Goal: Communication & Community: Answer question/provide support

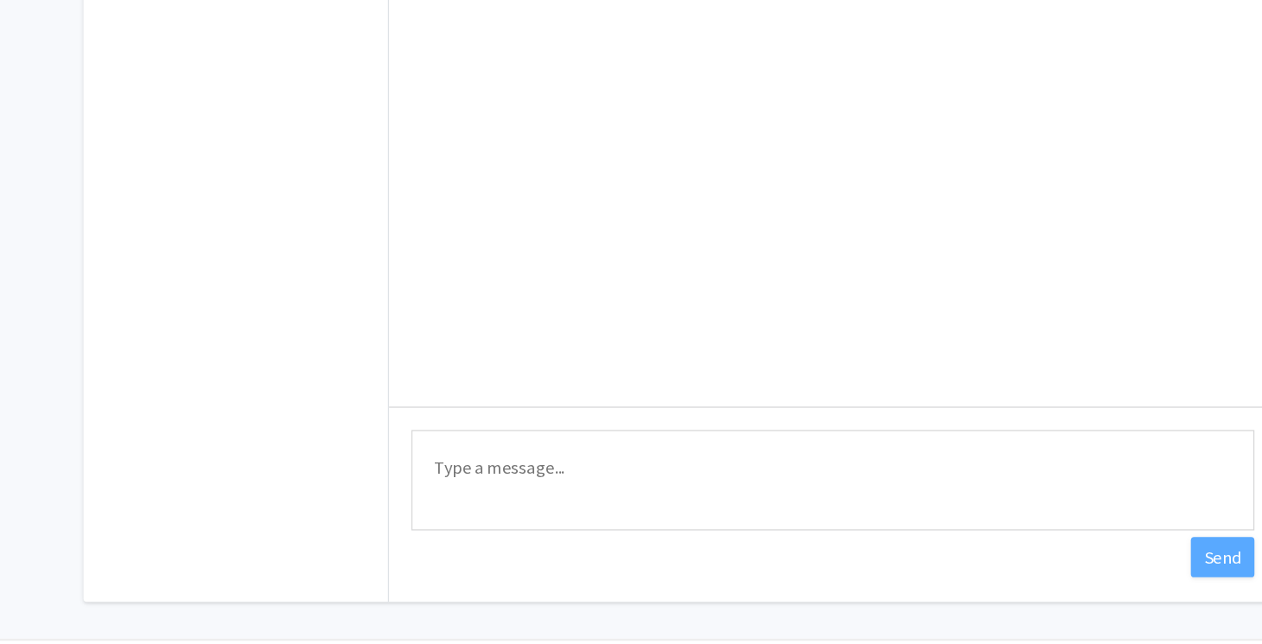
scroll to position [88, 0]
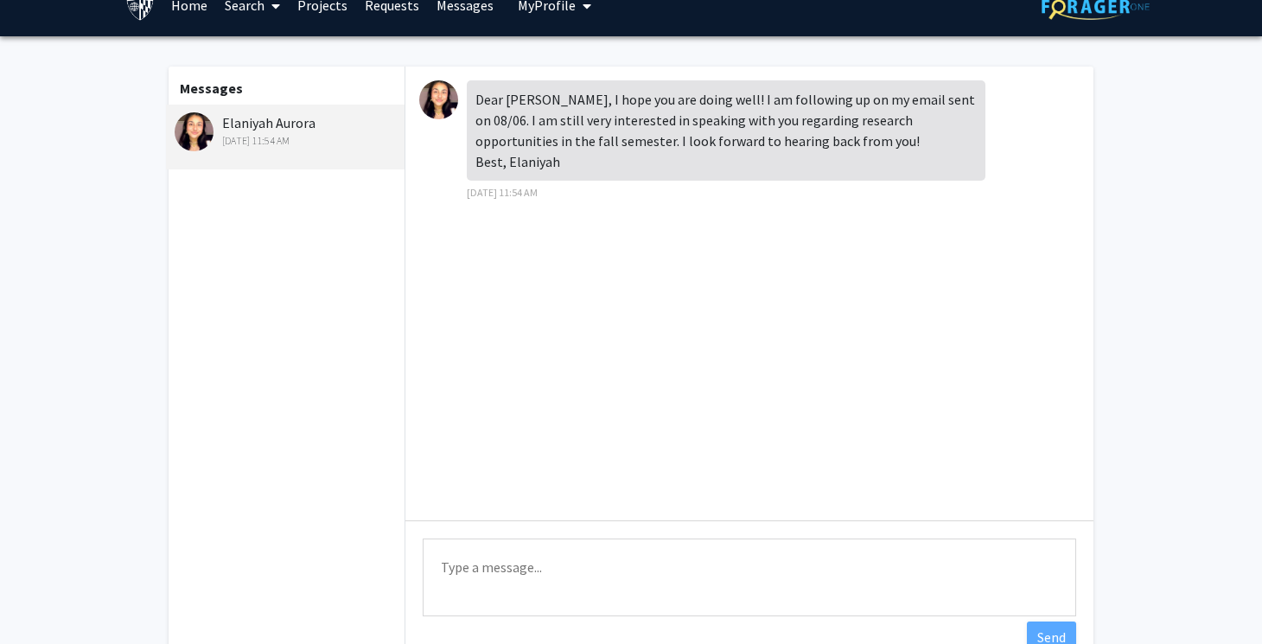
scroll to position [36, 0]
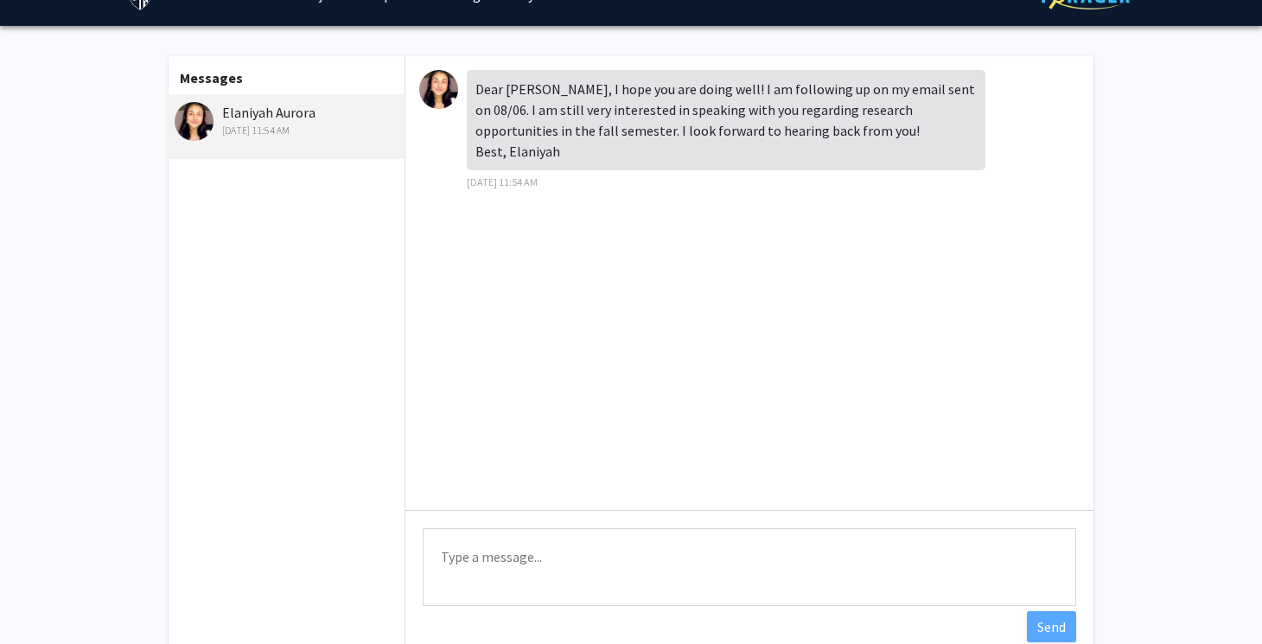
click at [520, 559] on textarea "Type a message" at bounding box center [749, 567] width 653 height 78
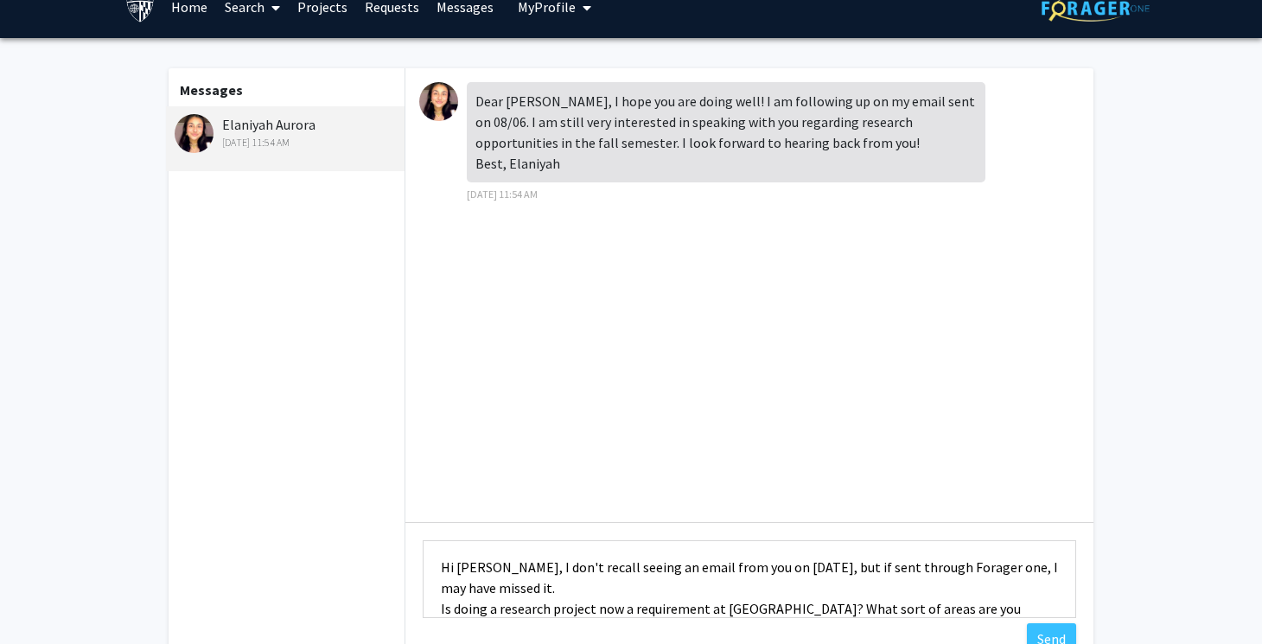
scroll to position [22, 0]
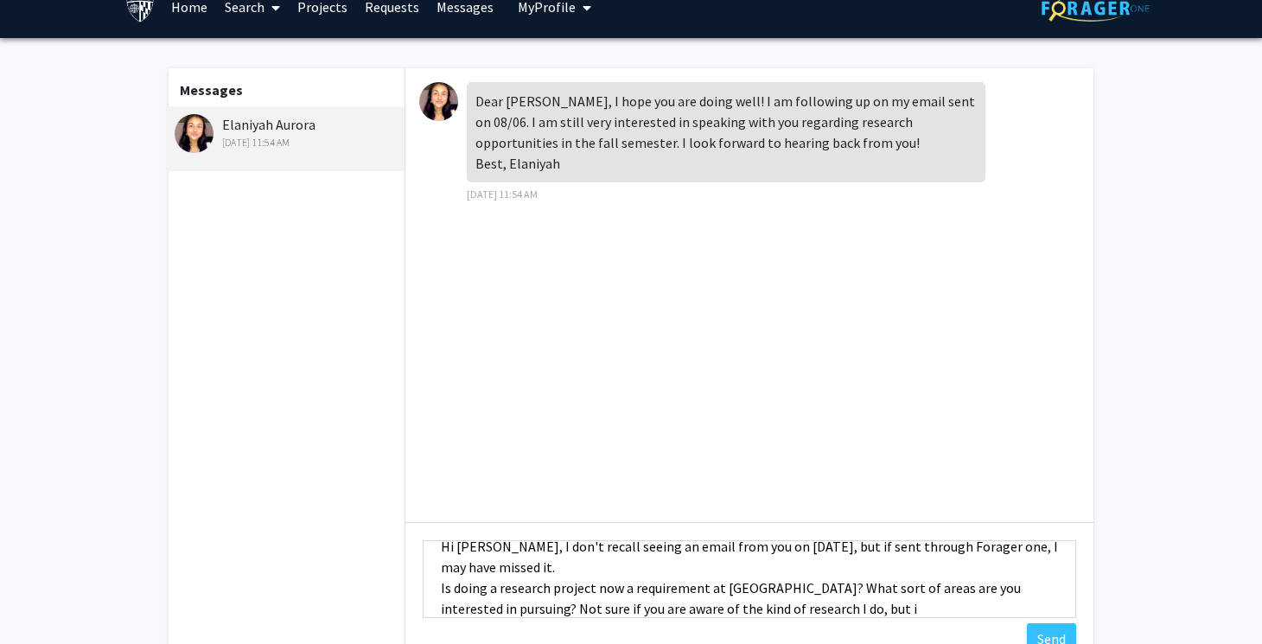
click at [665, 611] on textarea "Hi [PERSON_NAME], I don't recall seeing an email from you on [DATE], but if sen…" at bounding box center [749, 579] width 653 height 78
click at [770, 608] on textarea "Hi [PERSON_NAME], I don't recall seeing an email from you on [DATE], but if sen…" at bounding box center [749, 579] width 653 height 78
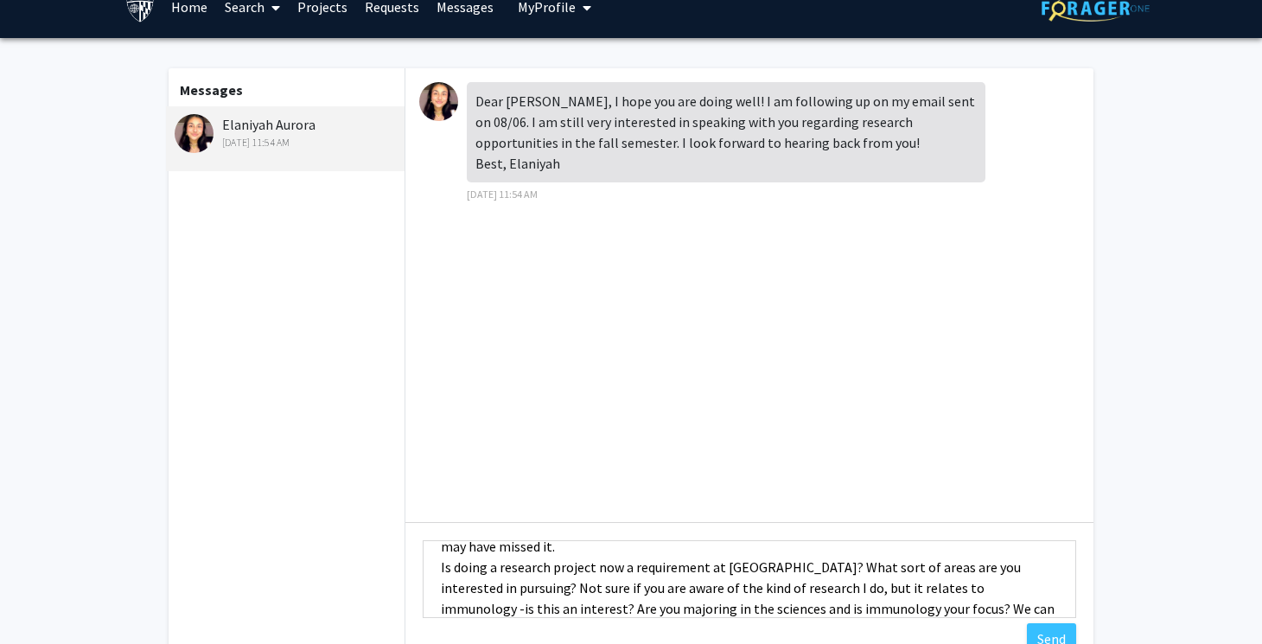
scroll to position [64, 0]
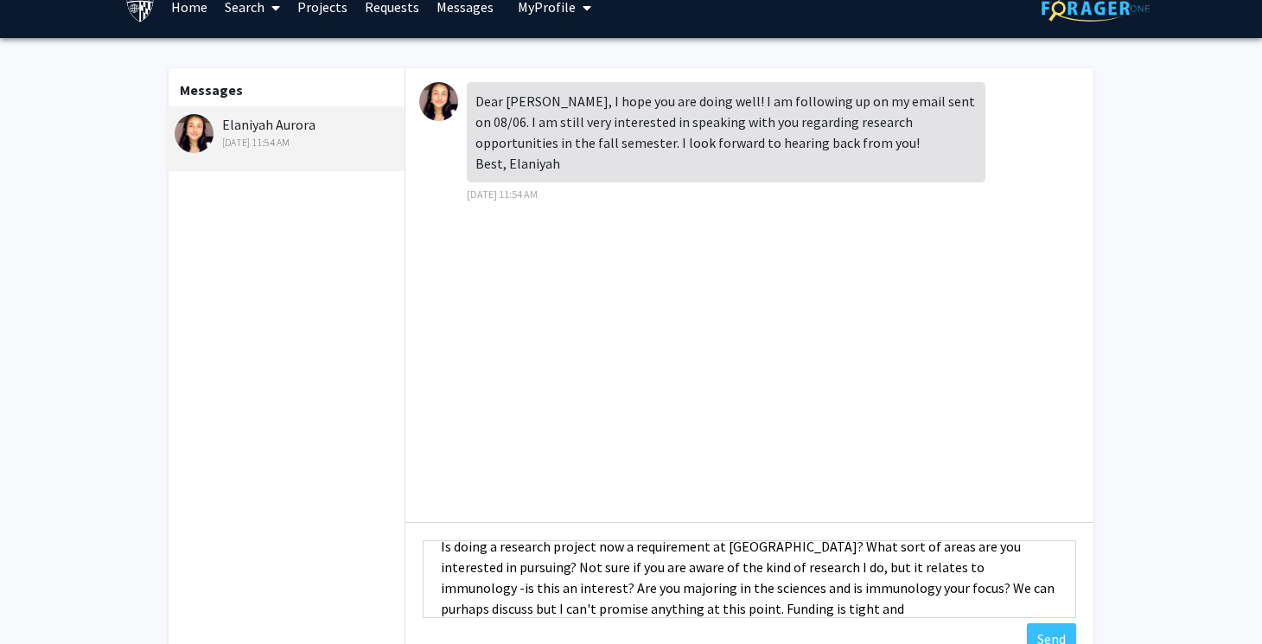
click at [848, 592] on textarea "Hi [PERSON_NAME], I don't recall seeing an email from you on [DATE], but if sen…" at bounding box center [749, 579] width 653 height 78
click at [692, 609] on textarea "Hi [PERSON_NAME], I don't recall seeing an email from you on [DATE], but if sen…" at bounding box center [749, 579] width 653 height 78
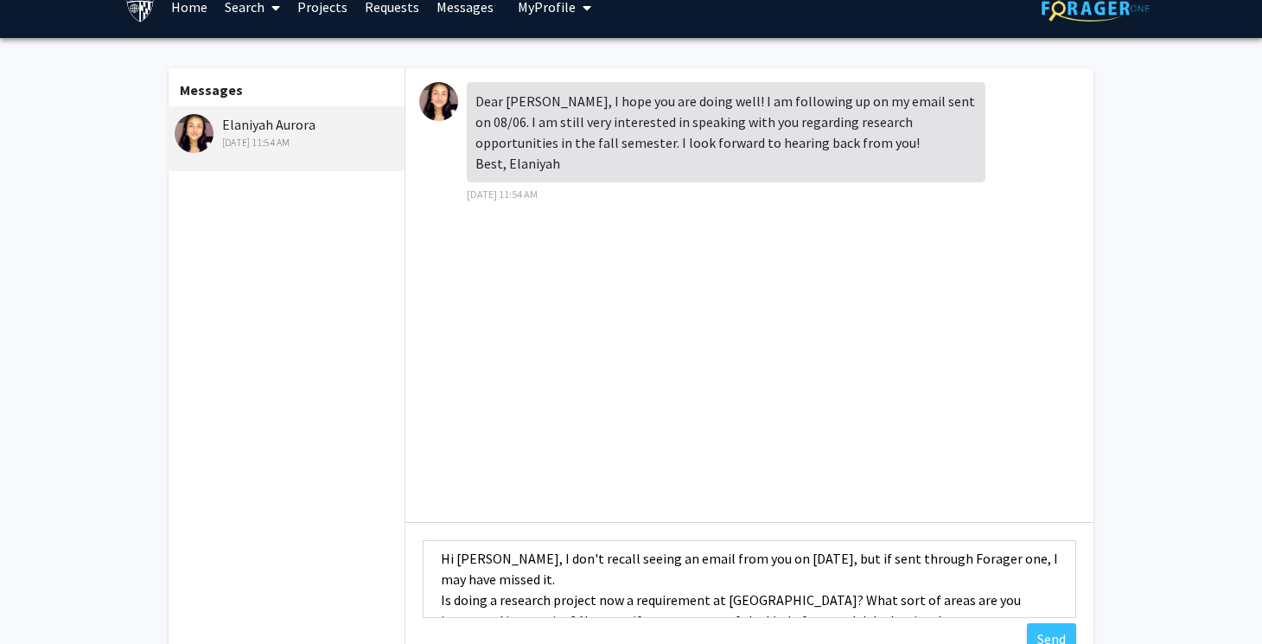
scroll to position [0, 0]
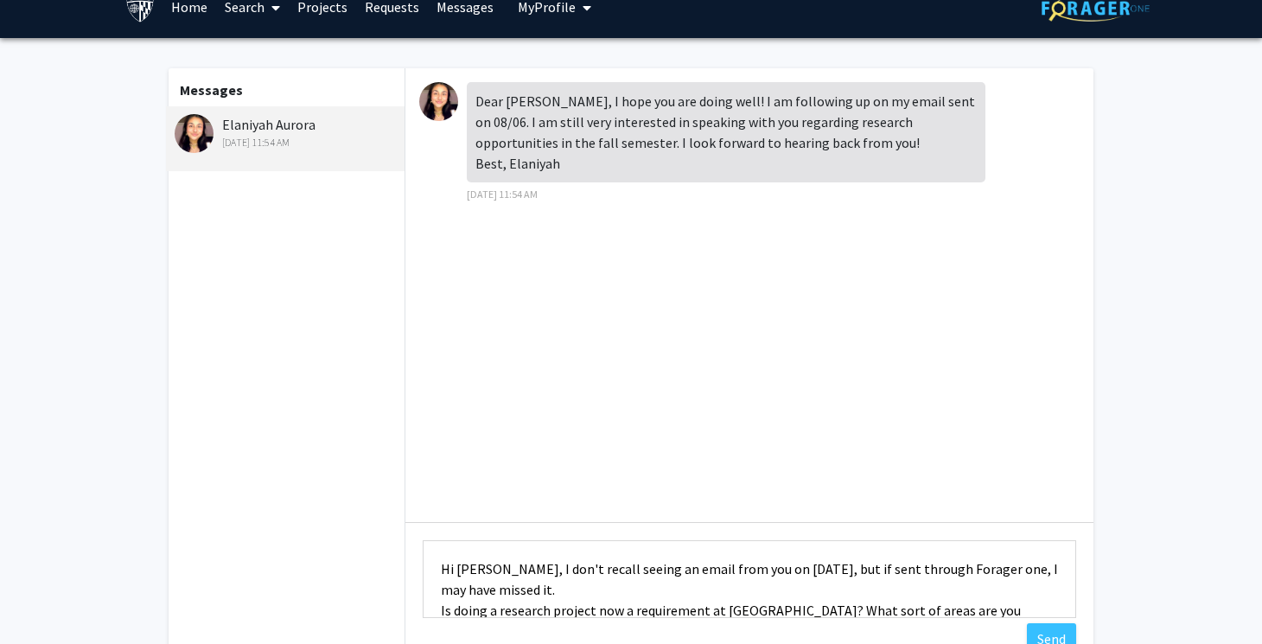
click at [508, 591] on textarea "Hi [PERSON_NAME], I don't recall seeing an email from you on [DATE], but if sen…" at bounding box center [749, 579] width 653 height 78
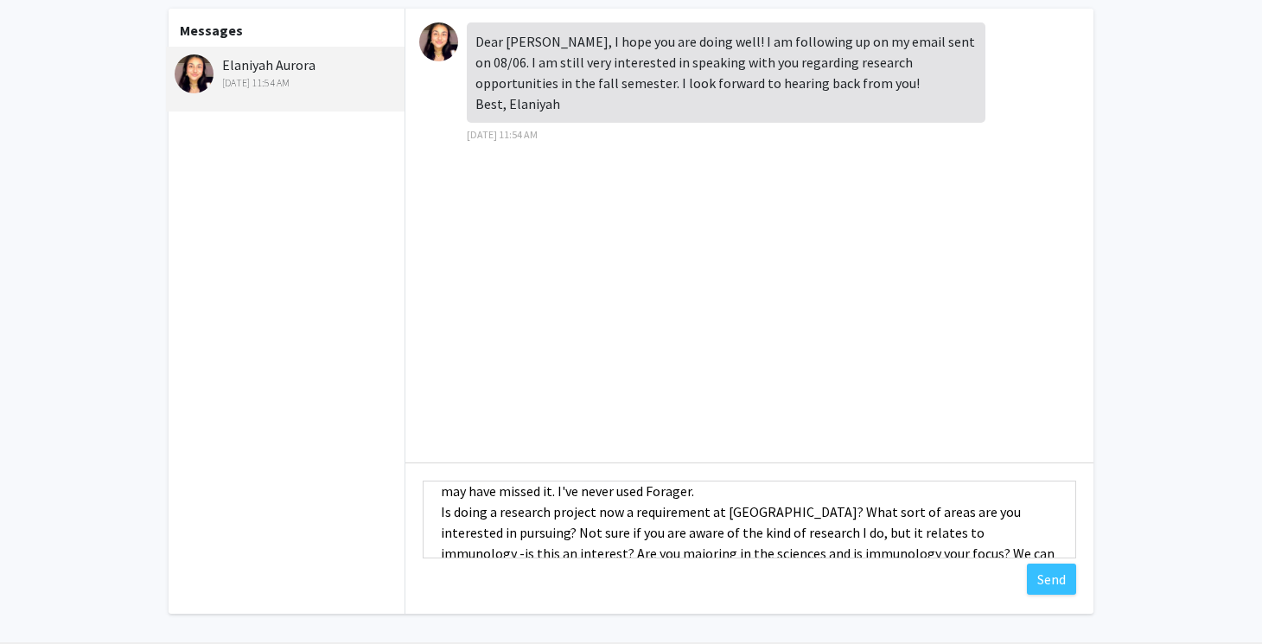
scroll to position [36, 0]
click at [1012, 537] on textarea "Hi [PERSON_NAME], I don't recall seeing an email from you on [DATE], but if sen…" at bounding box center [749, 520] width 653 height 78
click at [914, 537] on textarea "Hi [PERSON_NAME], I don't recall seeing an email from you on [DATE], but if sen…" at bounding box center [749, 520] width 653 height 78
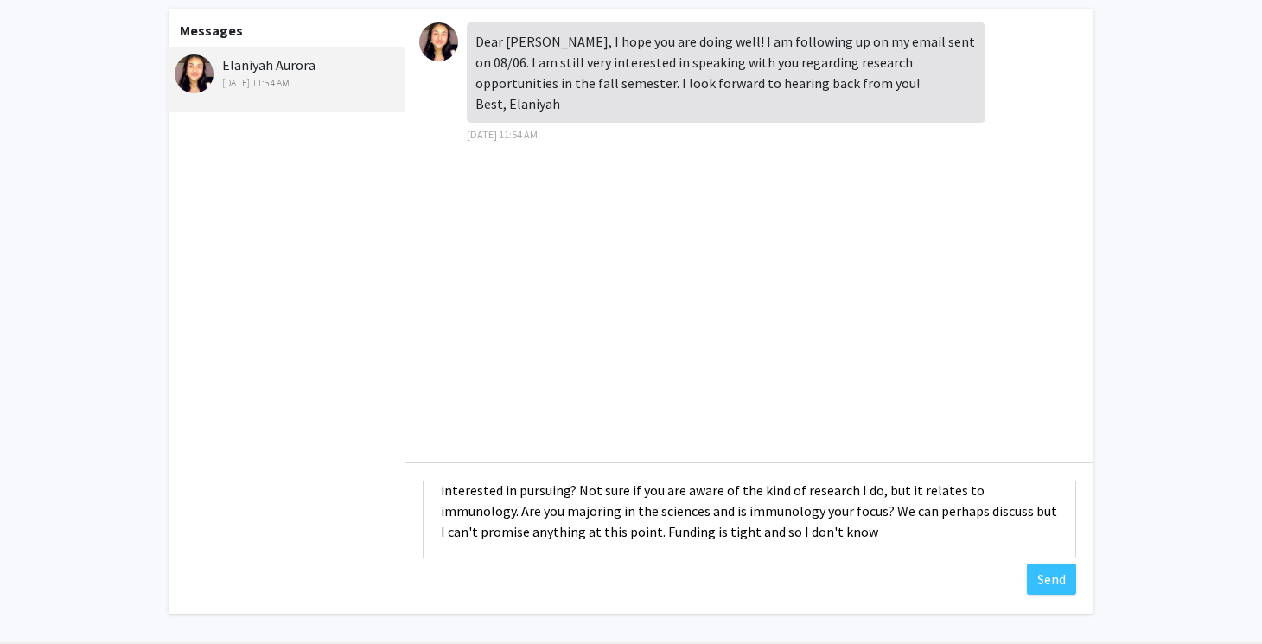
scroll to position [80, 0]
click at [674, 513] on textarea "Hi [PERSON_NAME], I don't recall seeing an email from you on [DATE], but if sen…" at bounding box center [749, 520] width 653 height 78
click at [837, 514] on textarea "Hi [PERSON_NAME], I don't recall seeing an email from you on [DATE], but if sen…" at bounding box center [749, 520] width 653 height 78
click at [841, 514] on textarea "Hi [PERSON_NAME], I don't recall seeing an email from you on [DATE], but if sen…" at bounding box center [749, 520] width 653 height 78
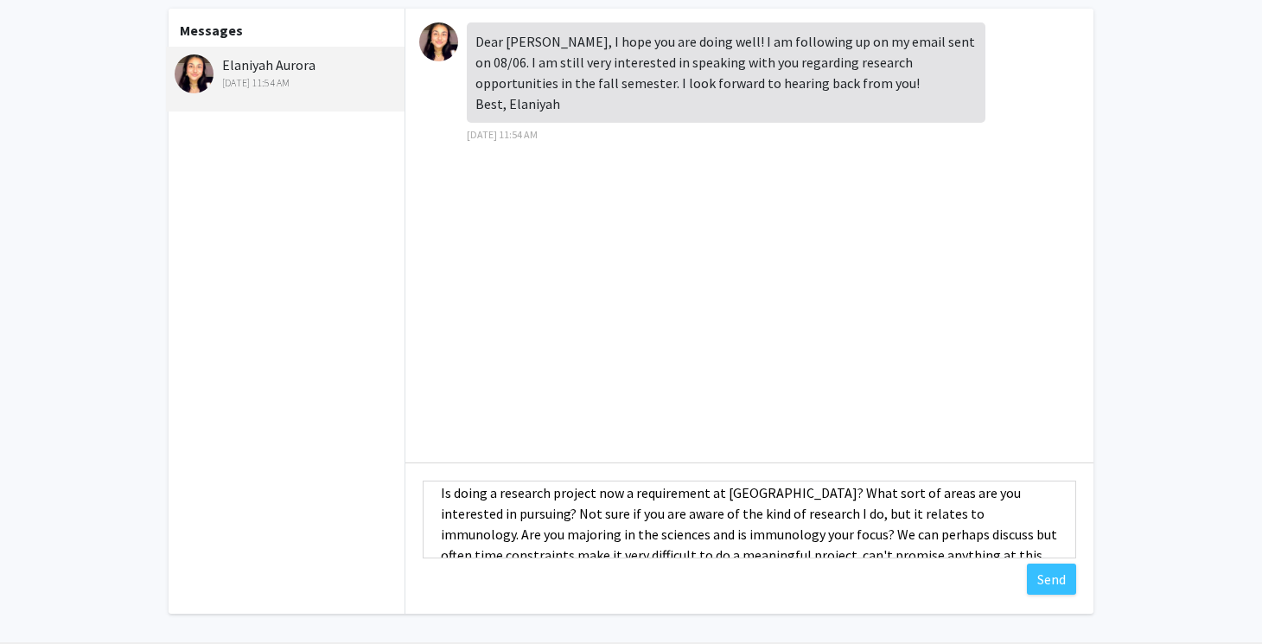
scroll to position [48, 0]
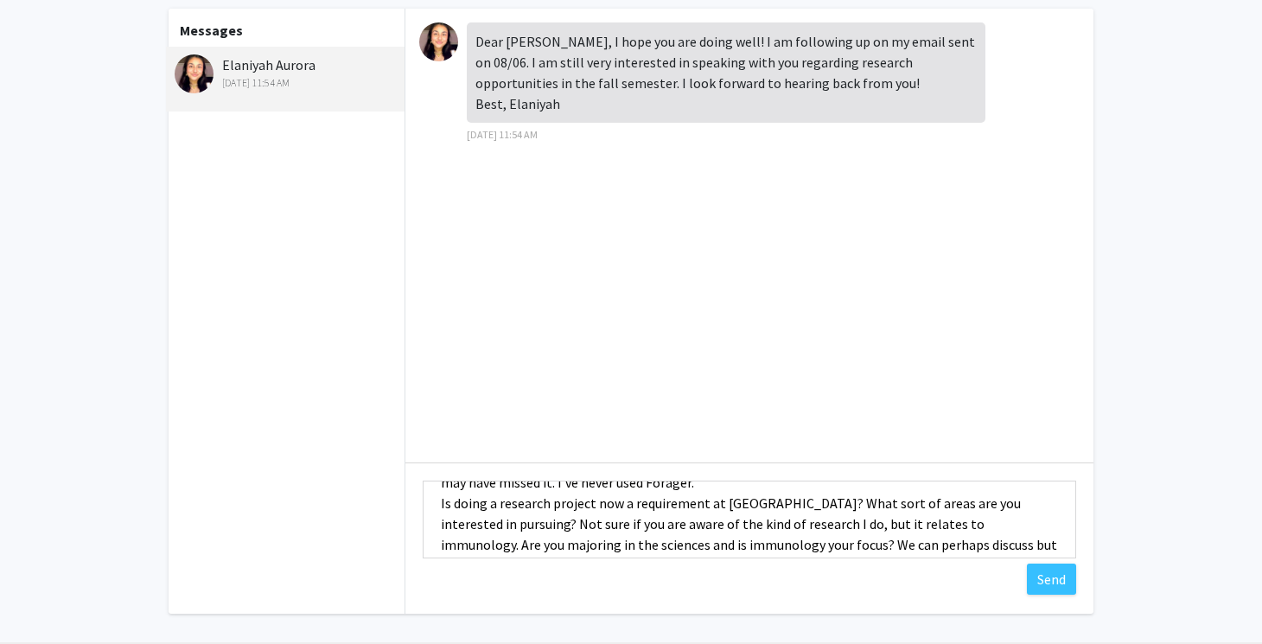
drag, startPoint x: 913, startPoint y: 526, endPoint x: 676, endPoint y: 542, distance: 238.2
click at [676, 542] on textarea "Hi [PERSON_NAME], I don't recall seeing an email from you on [DATE], but if sen…" at bounding box center [749, 520] width 653 height 78
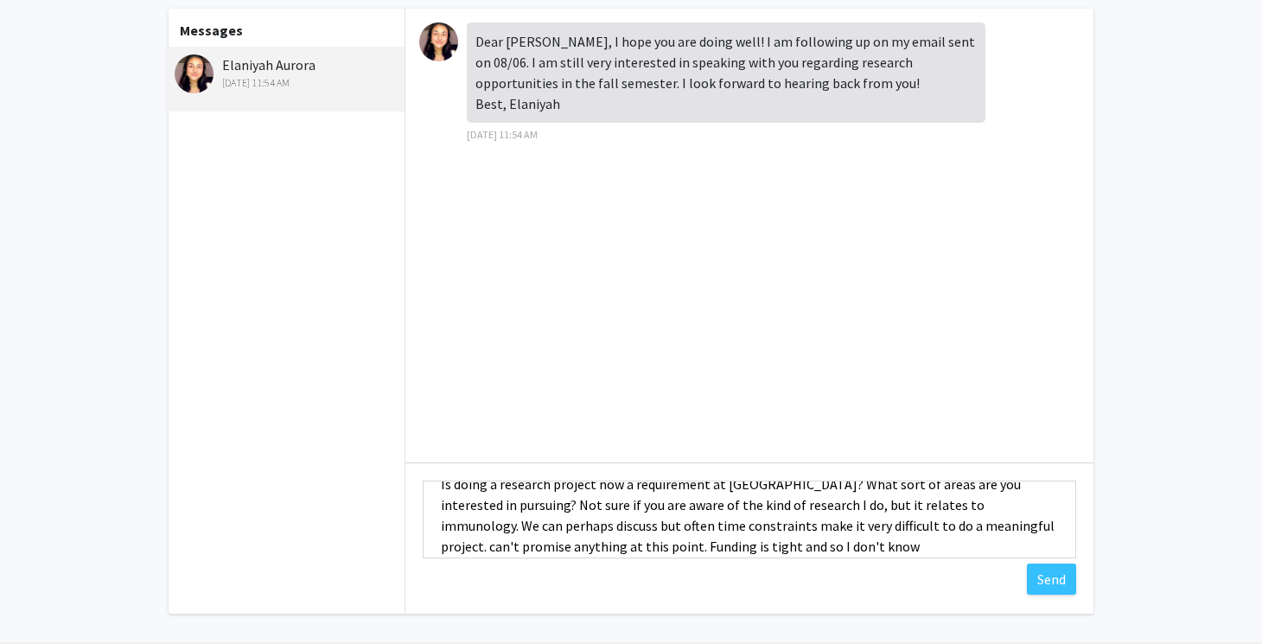
scroll to position [70, 0]
click at [870, 525] on textarea "Hi [PERSON_NAME], I don't recall seeing an email from you on [DATE], but if sen…" at bounding box center [749, 520] width 653 height 78
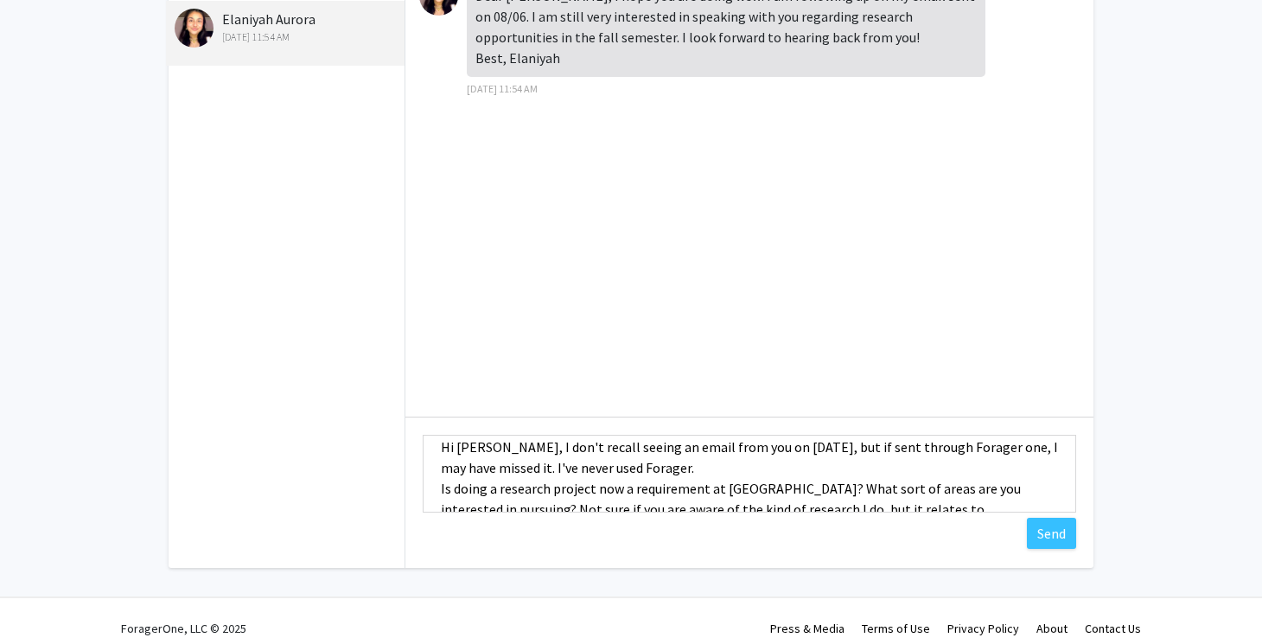
scroll to position [18, 0]
click at [745, 486] on textarea "Hi [PERSON_NAME], I don't recall seeing an email from you on [DATE], but if sen…" at bounding box center [749, 474] width 653 height 78
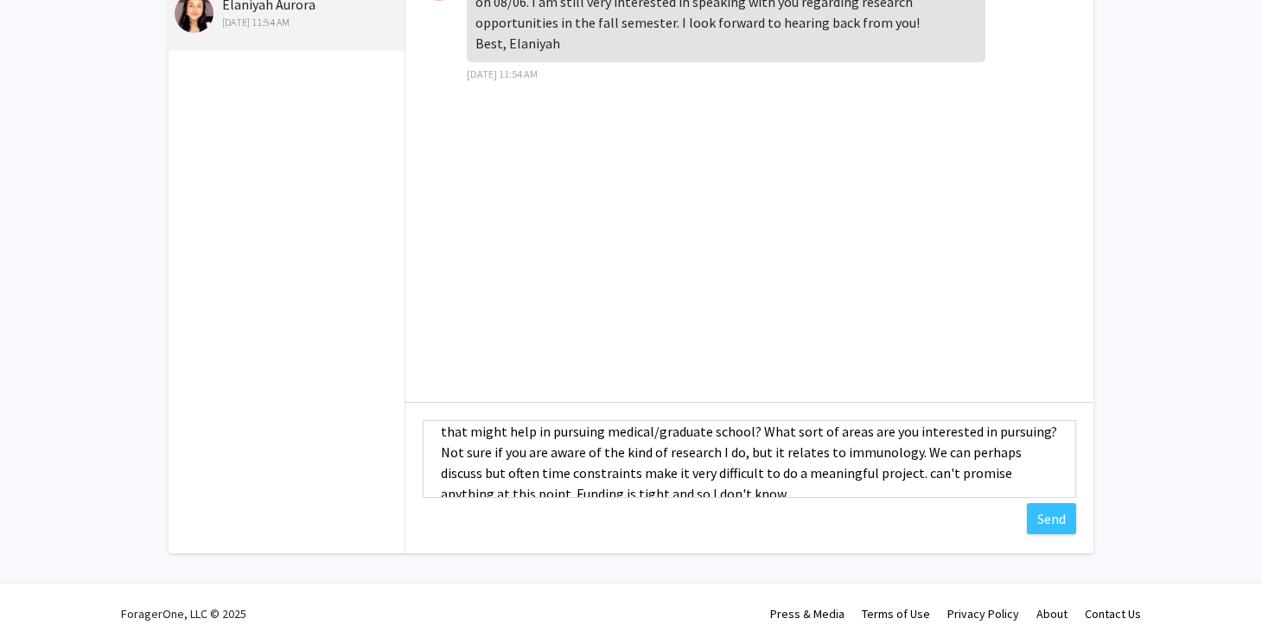
scroll to position [89, 0]
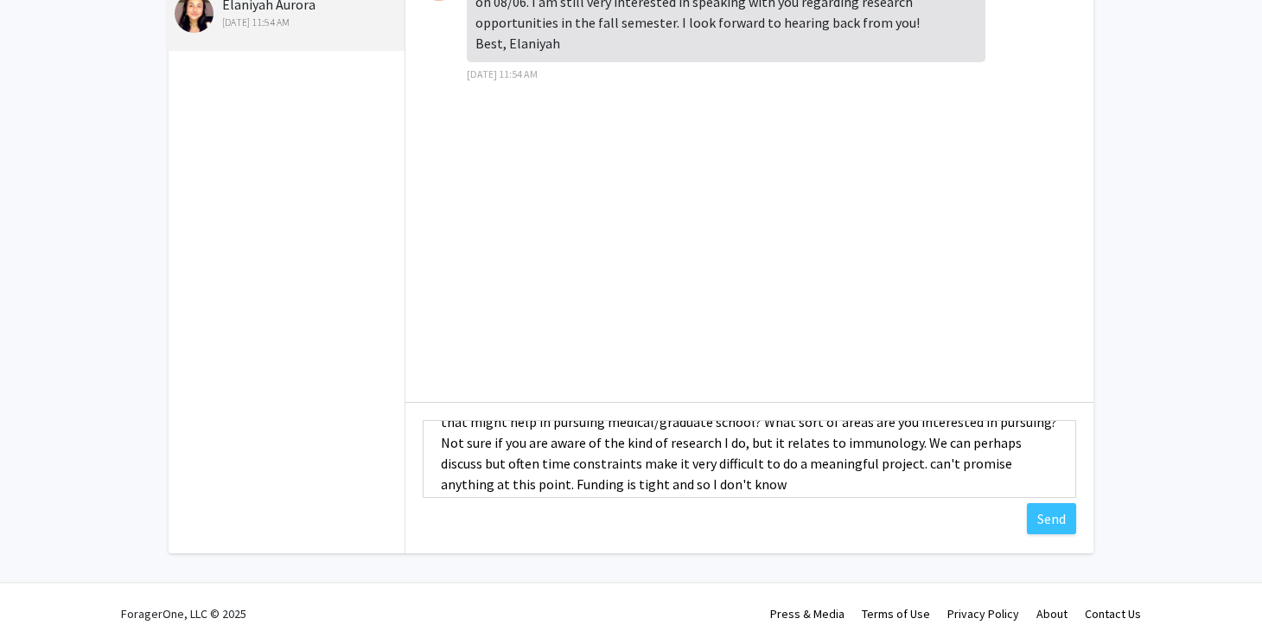
click at [1028, 443] on textarea "Hi [PERSON_NAME], I don't recall seeing an email from you on [DATE], but if sen…" at bounding box center [749, 459] width 653 height 78
click at [1001, 446] on textarea "Hi [PERSON_NAME], I don't recall seeing an email from you on [DATE], but if sen…" at bounding box center [749, 459] width 653 height 78
click at [875, 468] on textarea "Hi [PERSON_NAME], I don't recall seeing an email from you on [DATE], but if sen…" at bounding box center [749, 459] width 653 height 78
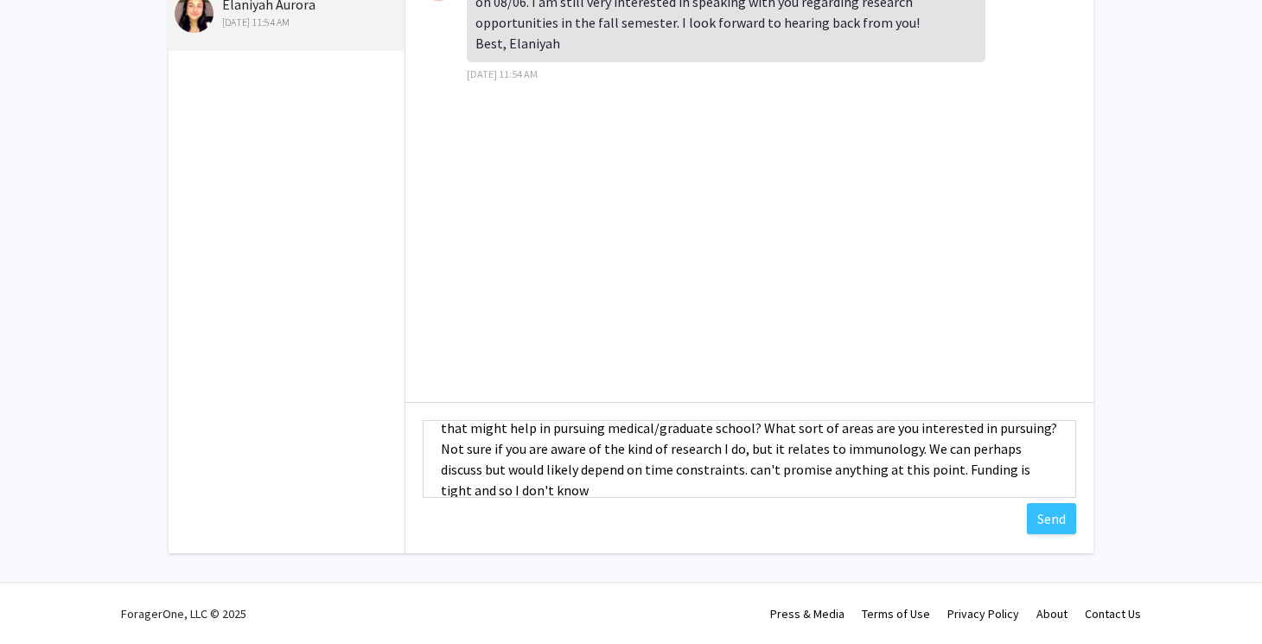
click at [606, 471] on textarea "Hi [PERSON_NAME], I don't recall seeing an email from you on [DATE], but if sen…" at bounding box center [749, 459] width 653 height 78
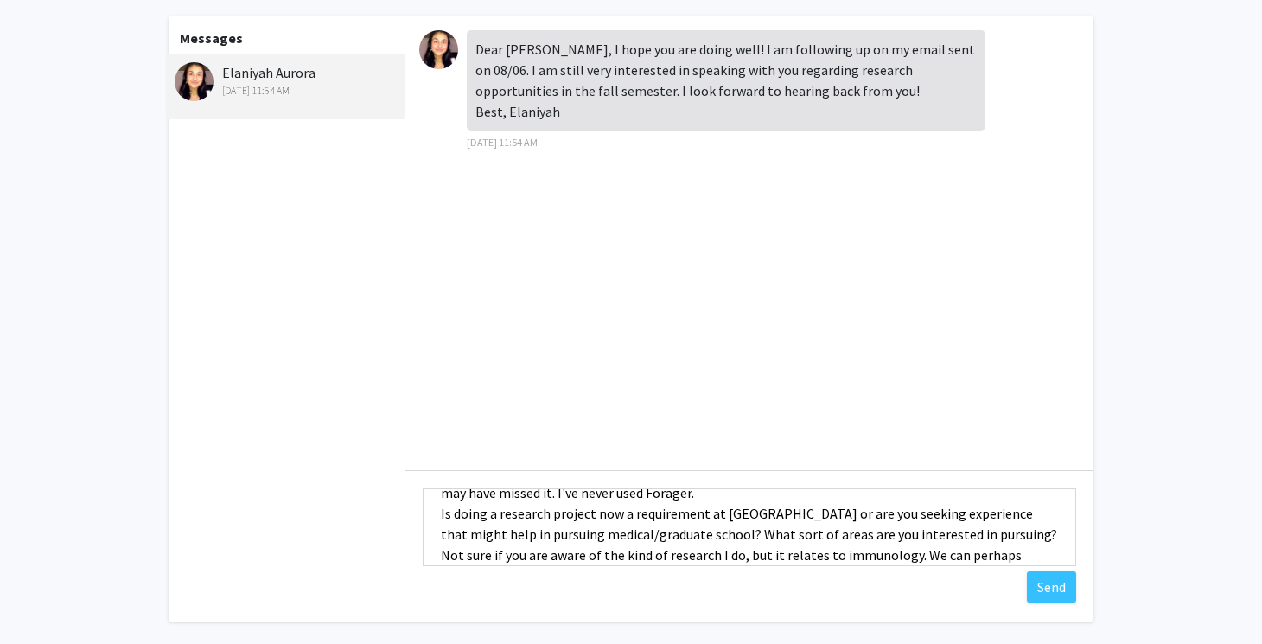
scroll to position [28, 0]
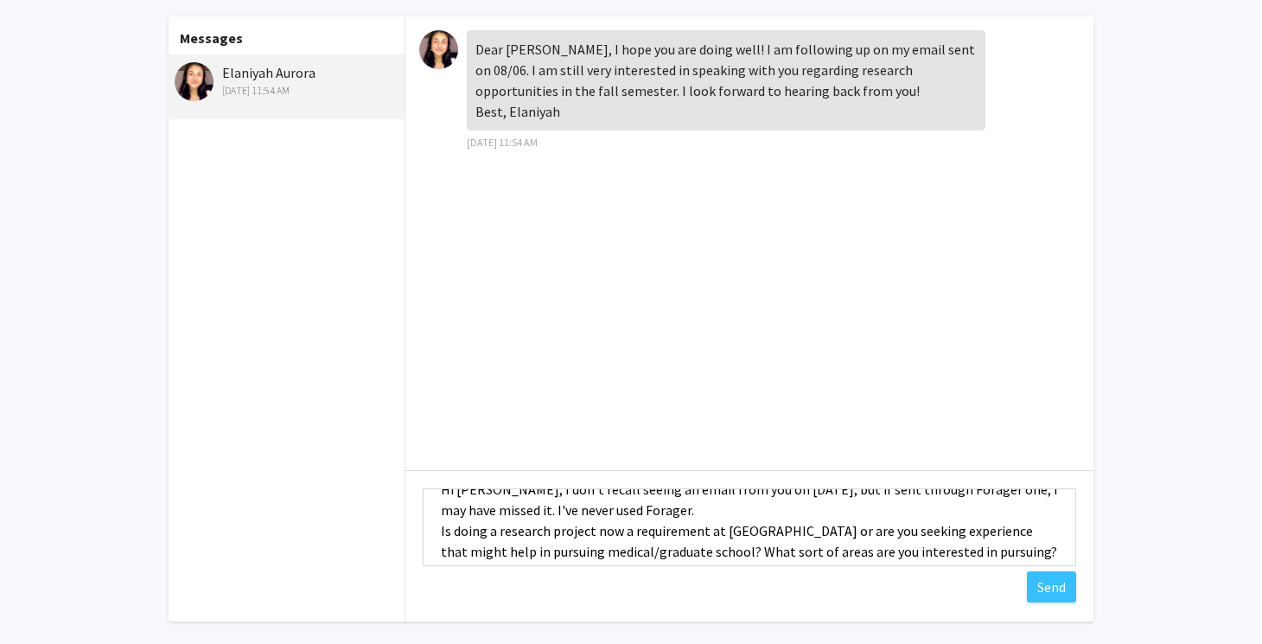
click at [649, 554] on textarea "Hi [PERSON_NAME], I don't recall seeing an email from you on [DATE], but if sen…" at bounding box center [749, 527] width 653 height 78
click at [877, 554] on textarea "Hi [PERSON_NAME], I don't recall seeing an email from you on [DATE], but if sen…" at bounding box center [749, 527] width 653 height 78
click at [934, 551] on textarea "Hi [PERSON_NAME], I don't recall seeing an email from you on [DATE], but if sen…" at bounding box center [749, 527] width 653 height 78
click at [646, 553] on textarea "Hi [PERSON_NAME], I don't recall seeing an email from you on [DATE], but if sen…" at bounding box center [749, 527] width 653 height 78
click at [946, 555] on textarea "Hi [PERSON_NAME], I don't recall seeing an email from you on [DATE], but if sen…" at bounding box center [749, 527] width 653 height 78
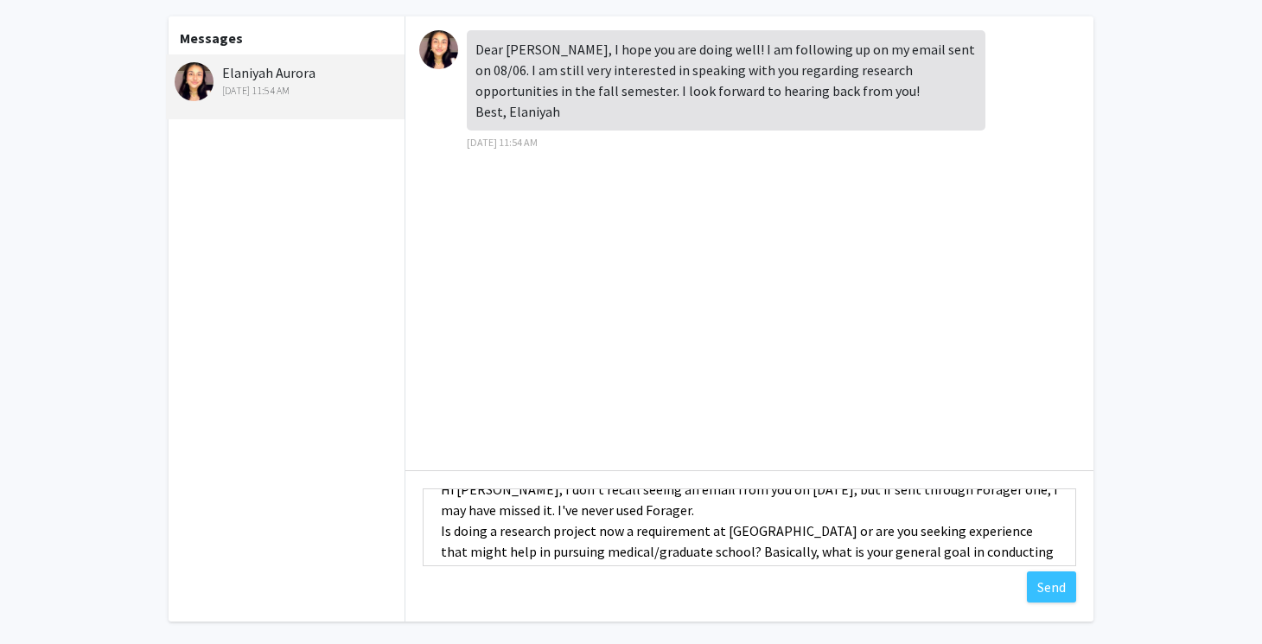
click at [1023, 554] on textarea "Hi [PERSON_NAME], I don't recall seeing an email from you on [DATE], but if sen…" at bounding box center [749, 527] width 653 height 78
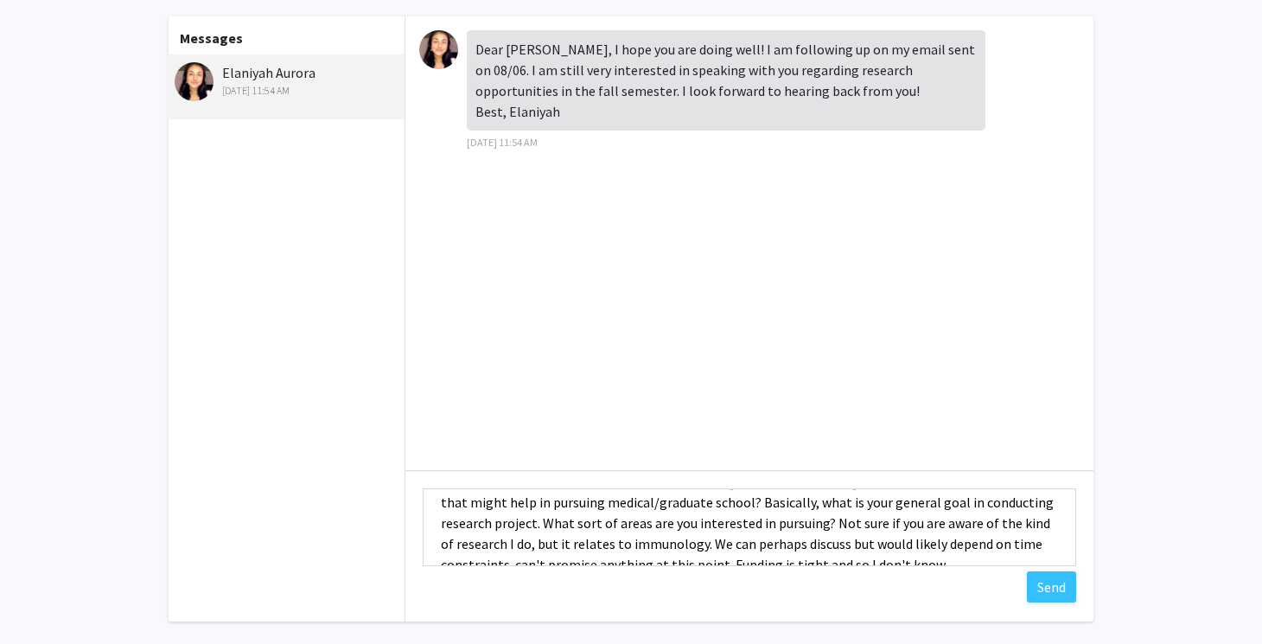
scroll to position [104, 0]
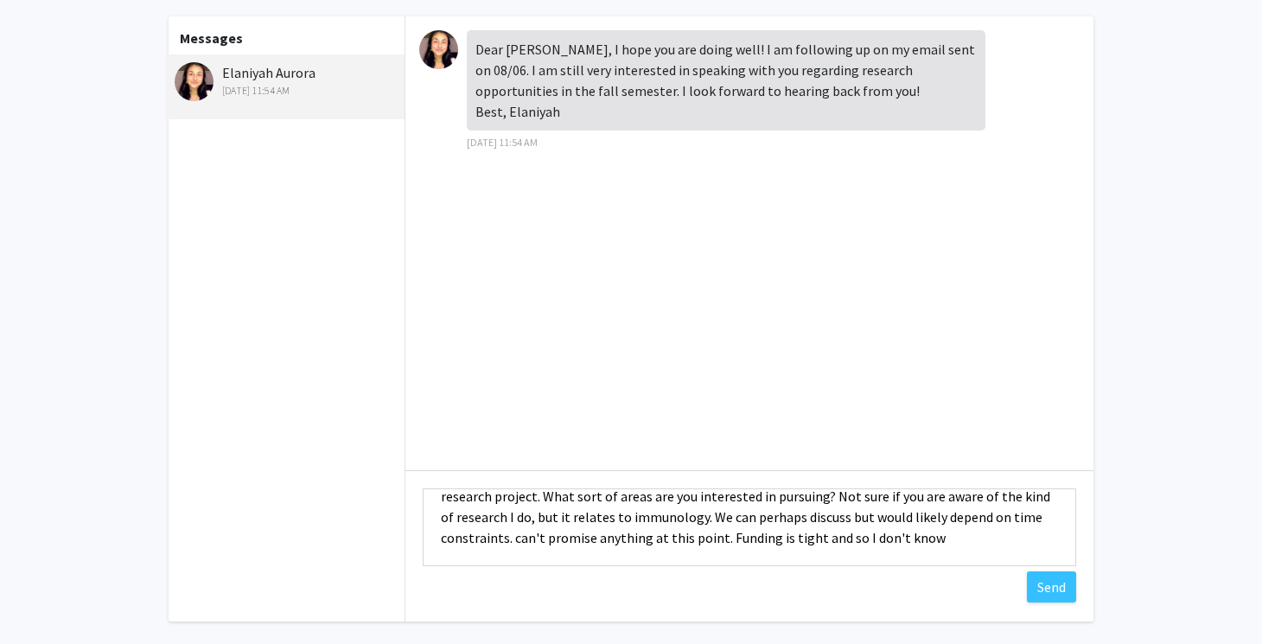
click at [986, 517] on textarea "Hi [PERSON_NAME], I don't recall seeing an email from you on [DATE], but if sen…" at bounding box center [749, 527] width 653 height 78
click at [621, 540] on textarea "Hi [PERSON_NAME], I don't recall seeing an email from you on [DATE], but if sen…" at bounding box center [749, 527] width 653 height 78
drag, startPoint x: 888, startPoint y: 539, endPoint x: 616, endPoint y: 529, distance: 272.4
click at [616, 531] on textarea "Hi [PERSON_NAME], I don't recall seeing an email from you on [DATE], but if sen…" at bounding box center [749, 527] width 653 height 78
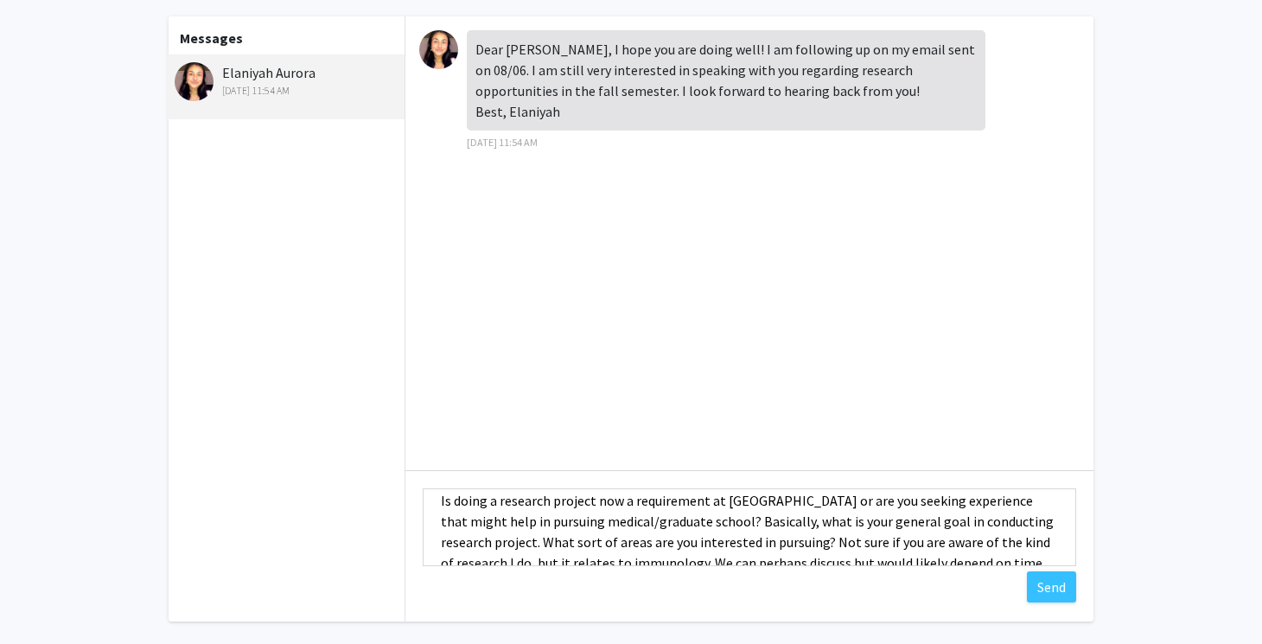
scroll to position [64, 0]
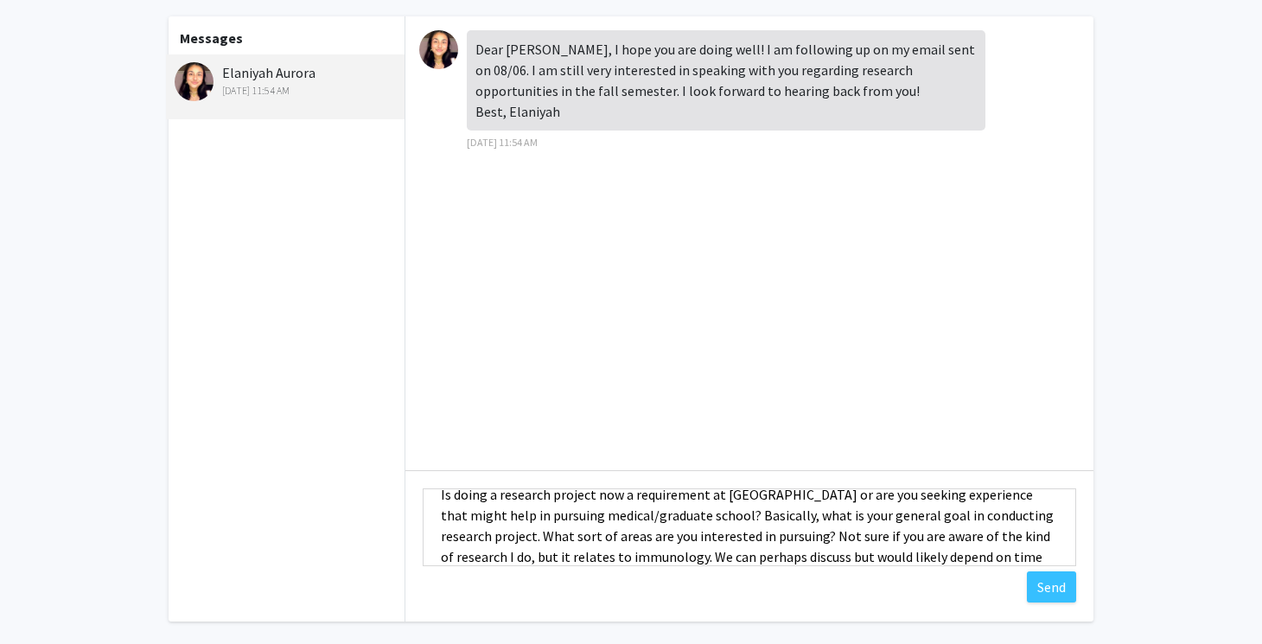
click at [697, 519] on textarea "Hi [PERSON_NAME], I don't recall seeing an email from you on [DATE], but if sen…" at bounding box center [749, 527] width 653 height 78
click at [964, 516] on textarea "Hi [PERSON_NAME], I don't recall seeing an email from you on [DATE], but if sen…" at bounding box center [749, 527] width 653 height 78
click at [486, 538] on textarea "Hi [PERSON_NAME], I don't recall seeing an email from you on [DATE], but if sen…" at bounding box center [749, 527] width 653 height 78
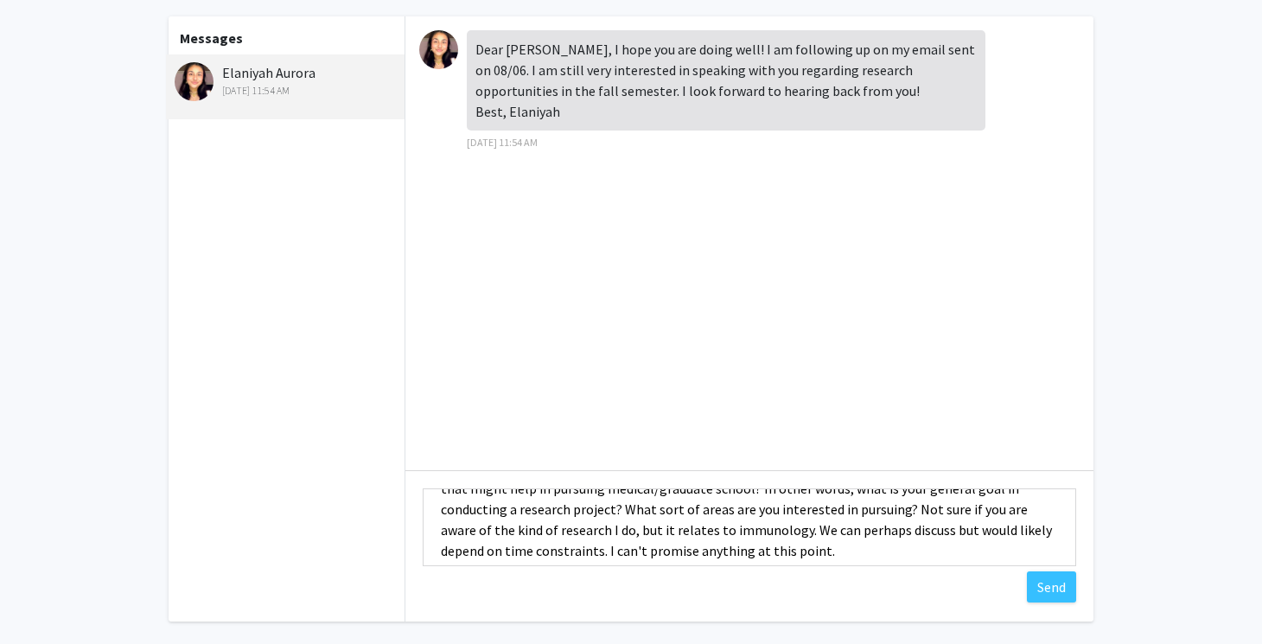
scroll to position [92, 0]
click at [436, 51] on img at bounding box center [438, 49] width 39 height 39
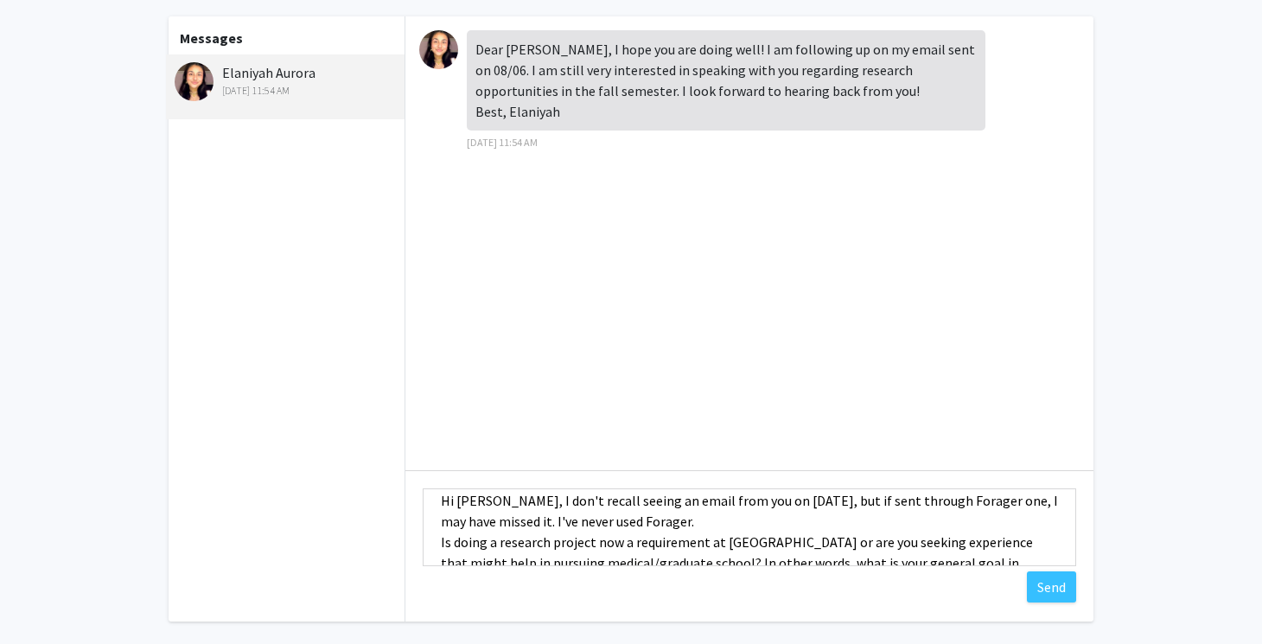
scroll to position [39, 0]
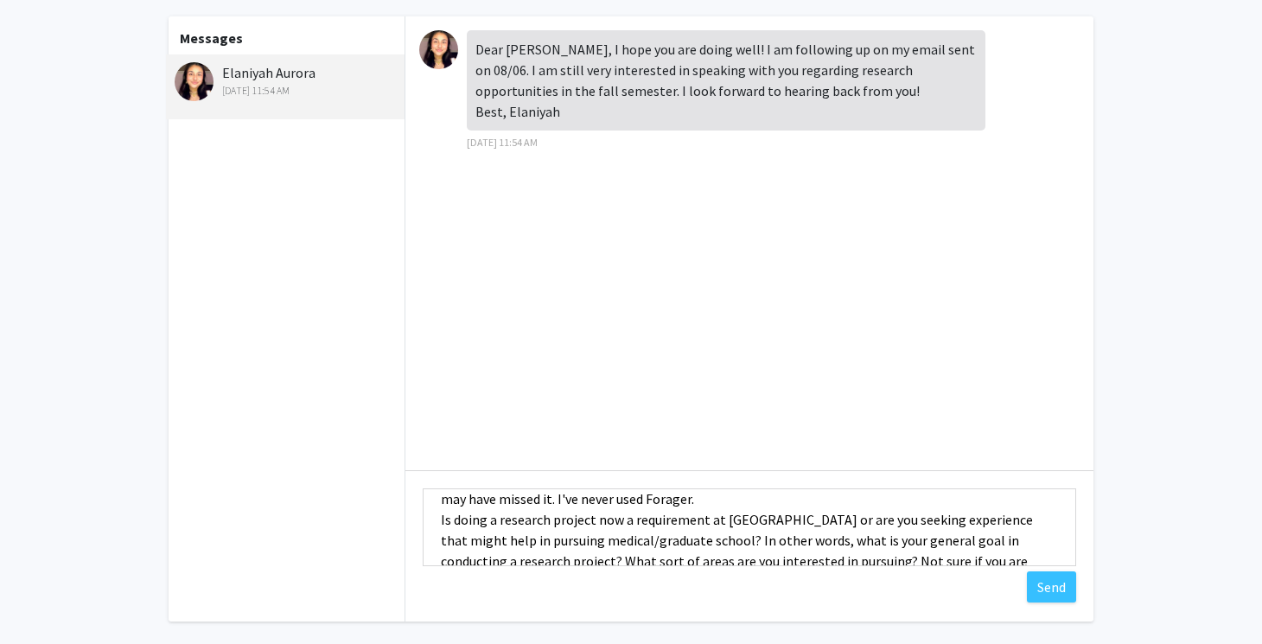
click at [1012, 519] on textarea "Hi [PERSON_NAME], I don't recall seeing an email from you on [DATE], but if sen…" at bounding box center [749, 527] width 653 height 78
click at [949, 543] on textarea "Hi [PERSON_NAME], I don't recall seeing an email from you on [DATE], but if sen…" at bounding box center [749, 527] width 653 height 78
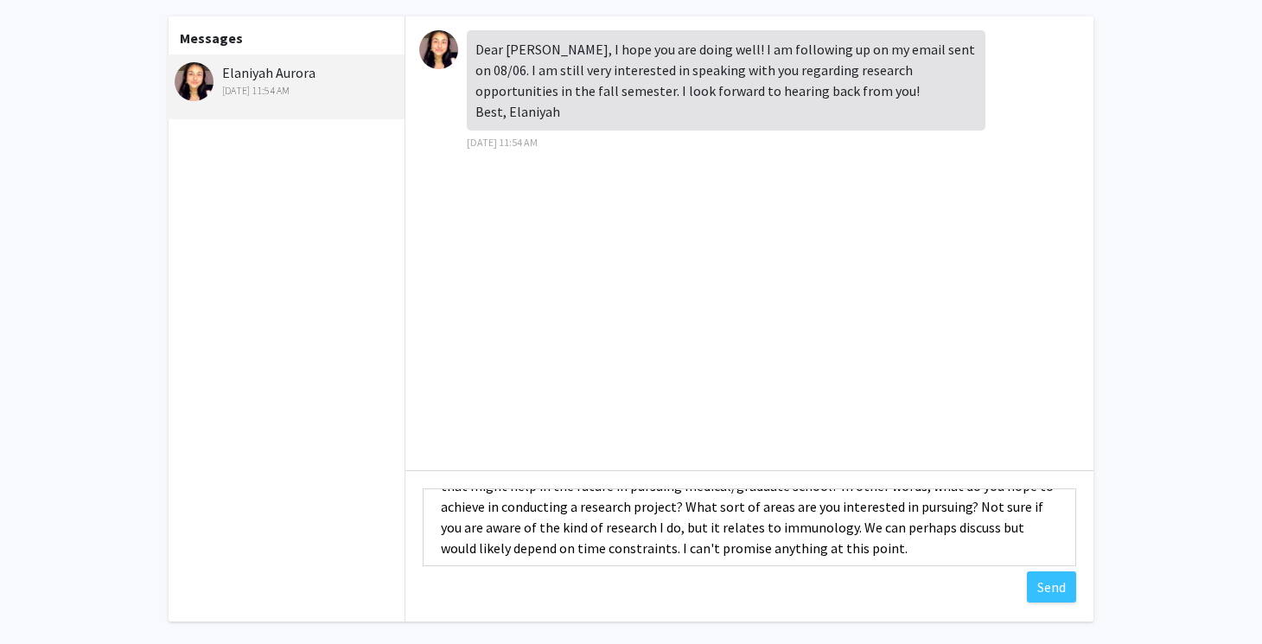
scroll to position [104, 0]
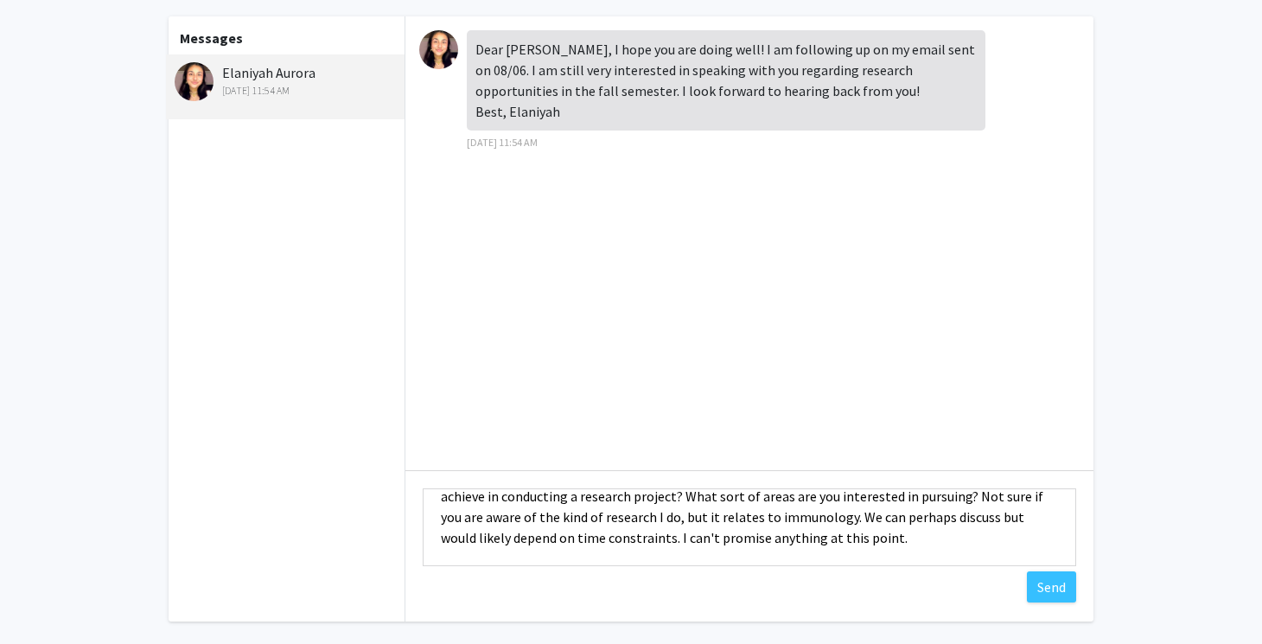
type textarea "Hi [PERSON_NAME], I don't recall seeing an email from you on [DATE], but if sen…"
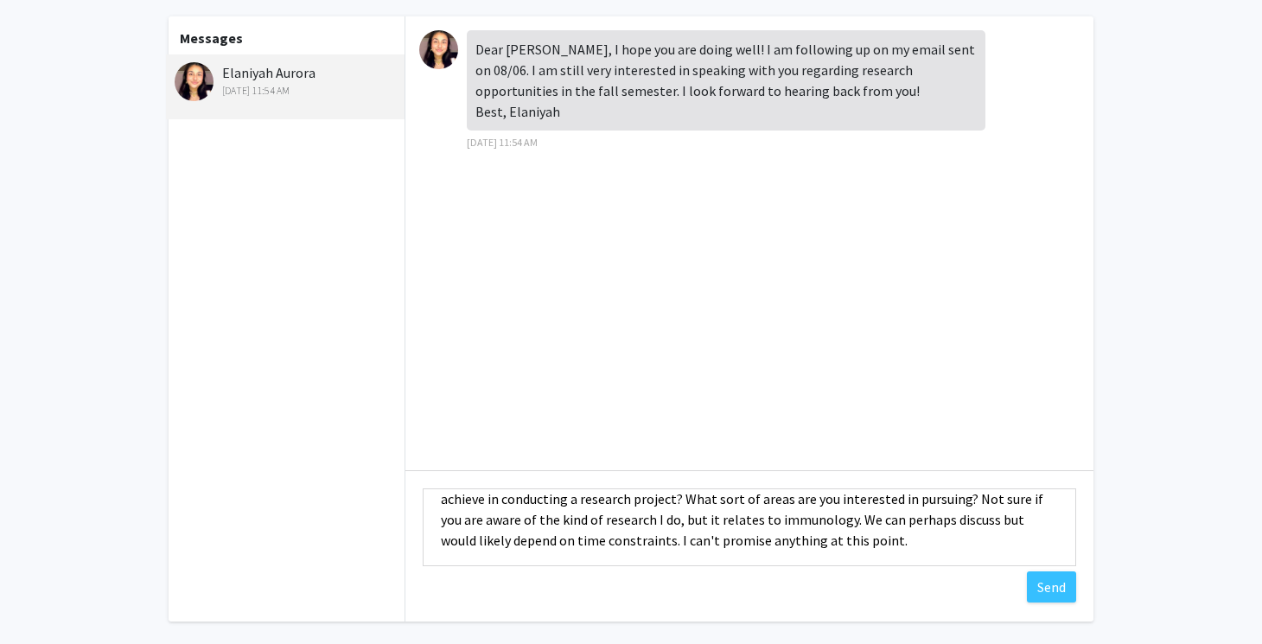
click at [510, 544] on textarea "Hi [PERSON_NAME], I don't recall seeing an email from you on [DATE], but if sen…" at bounding box center [749, 527] width 653 height 78
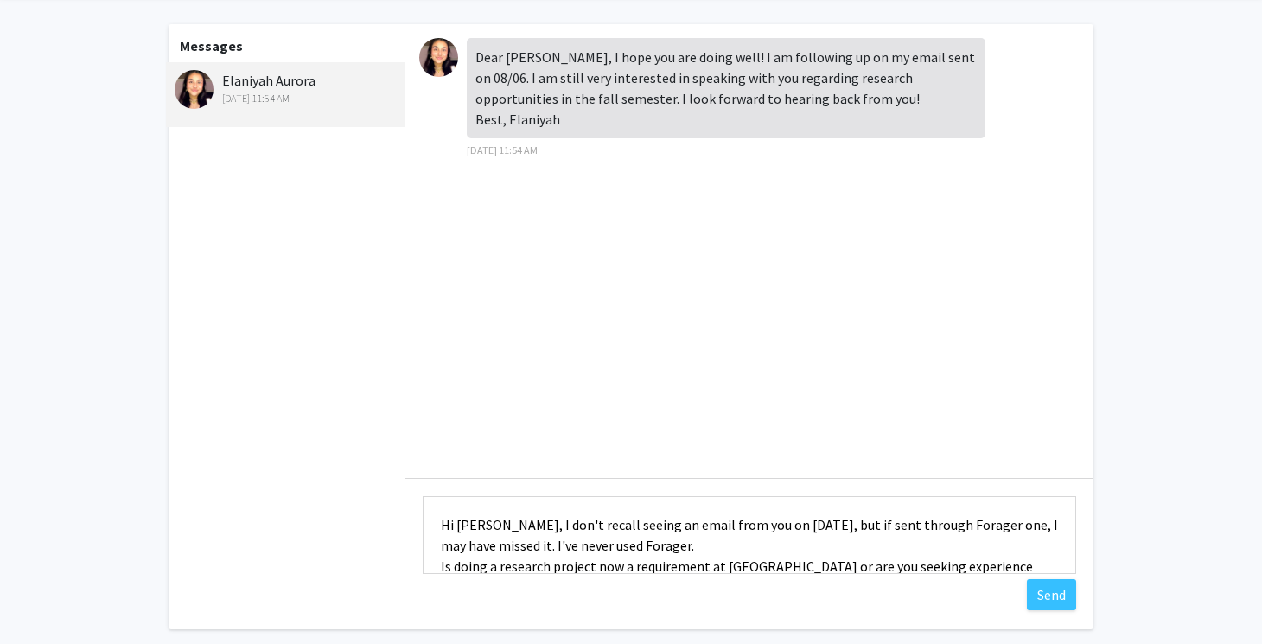
scroll to position [67, 0]
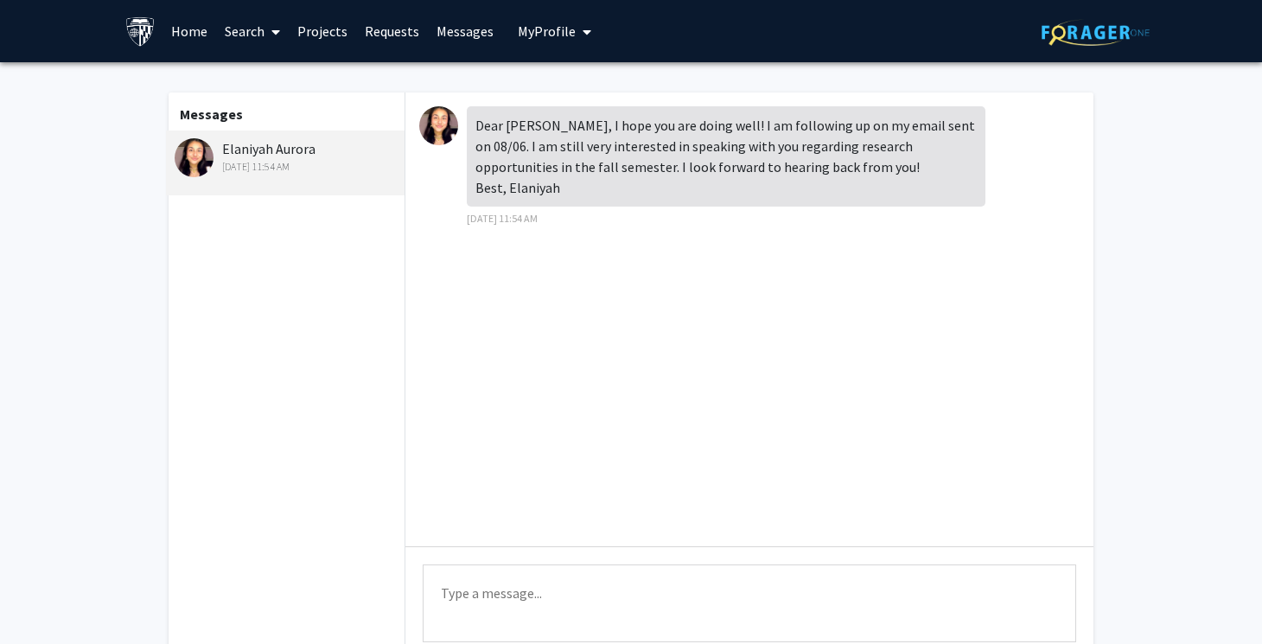
click at [582, 31] on icon "My profile dropdown to access profile and logout" at bounding box center [586, 32] width 9 height 14
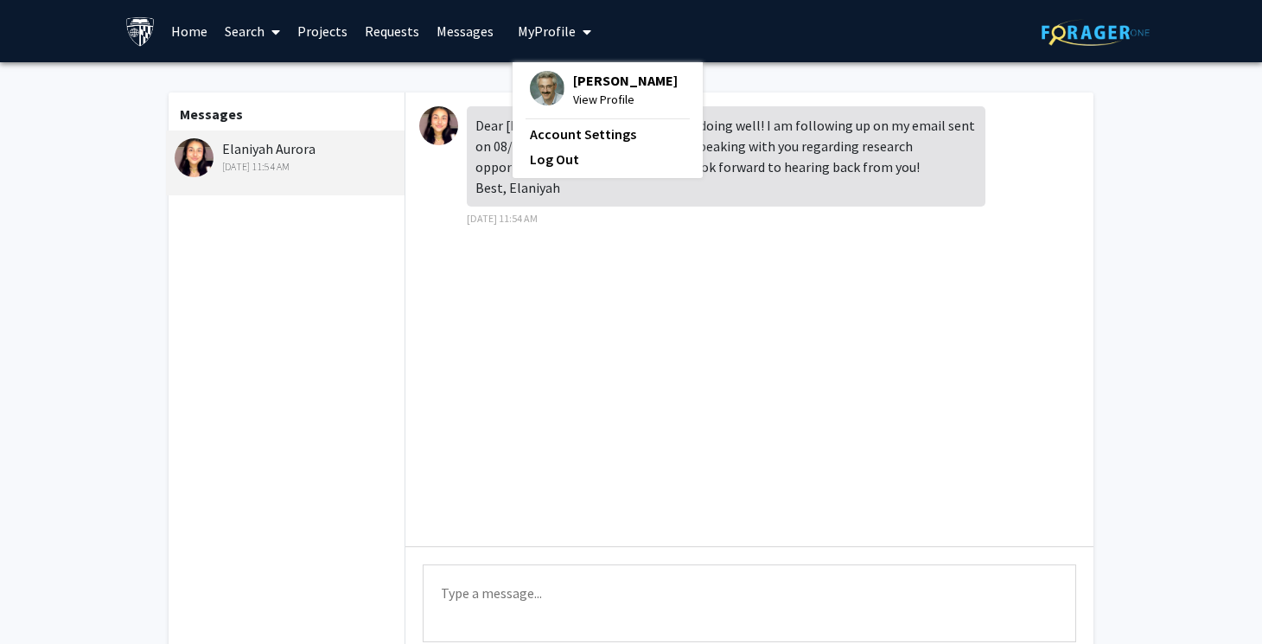
click at [601, 28] on div "Skip navigation Home Search Projects Requests Messages My Profile John Schroede…" at bounding box center [630, 31] width 1037 height 62
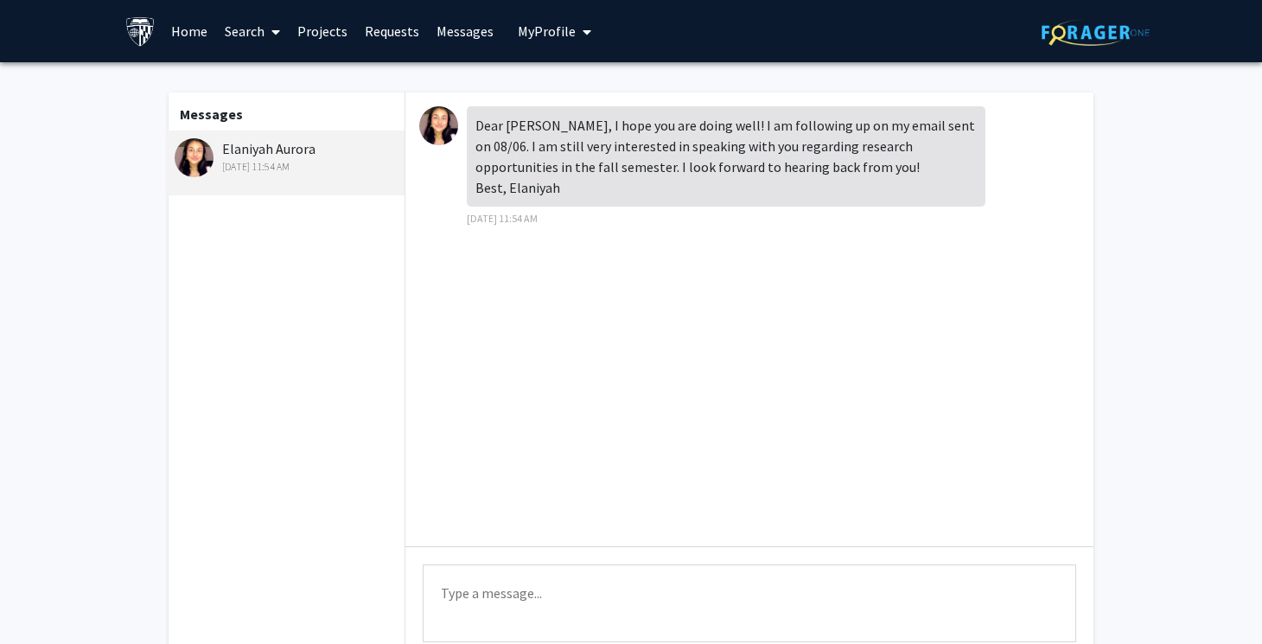
click at [474, 32] on link "Messages" at bounding box center [465, 31] width 74 height 60
click at [334, 32] on link "Projects" at bounding box center [322, 31] width 67 height 60
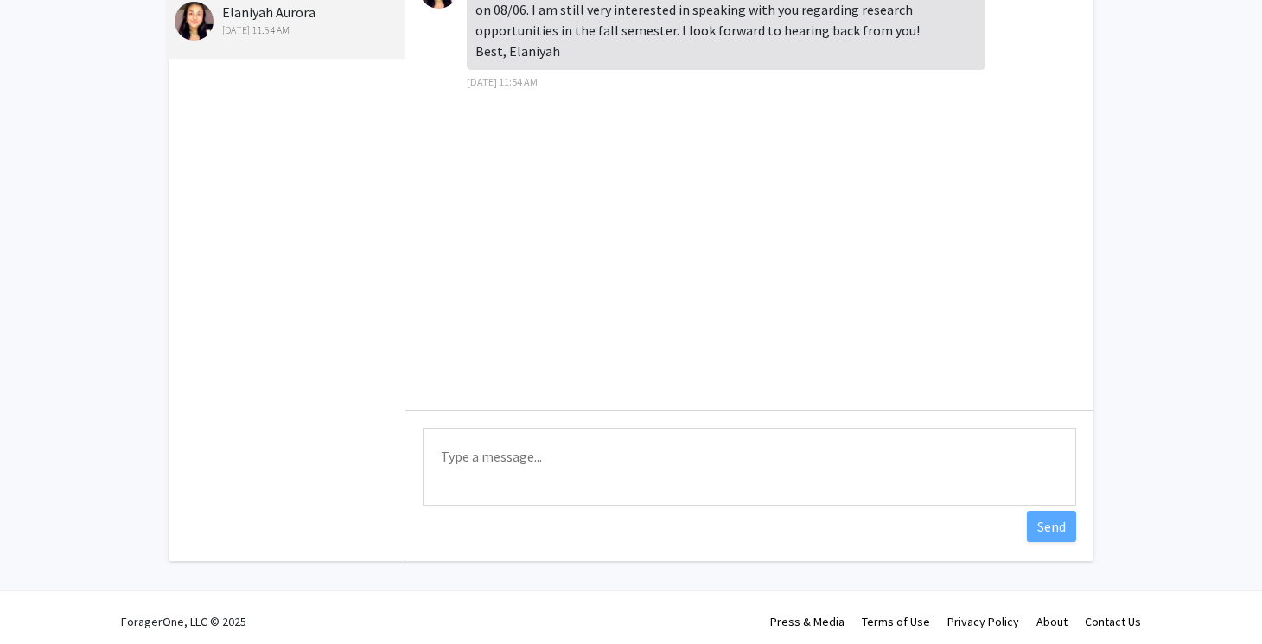
scroll to position [137, 0]
